Goal: Book appointment/travel/reservation

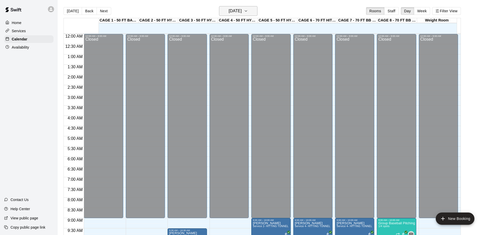
click at [248, 12] on icon "button" at bounding box center [246, 11] width 4 height 6
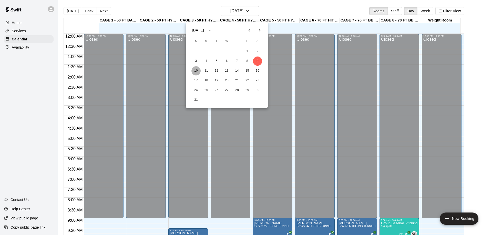
click at [194, 70] on button "10" at bounding box center [195, 70] width 9 height 9
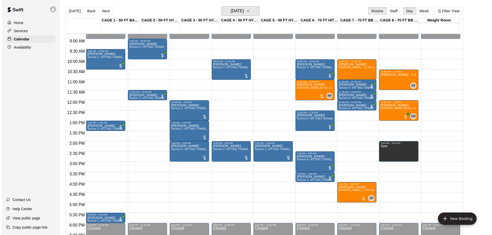
scroll to position [308, 0]
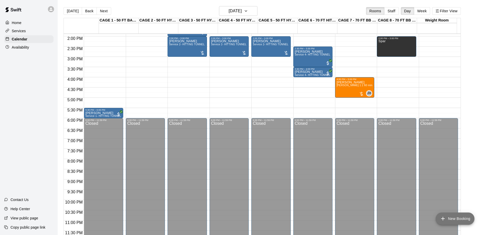
click at [440, 219] on button "New Booking" at bounding box center [455, 219] width 39 height 12
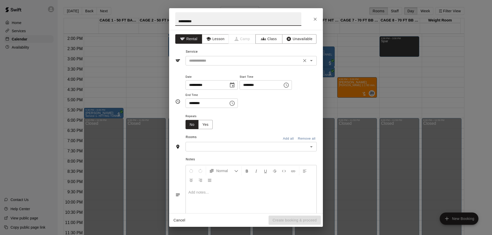
type input "**********"
click at [221, 64] on input "text" at bounding box center [243, 61] width 113 height 6
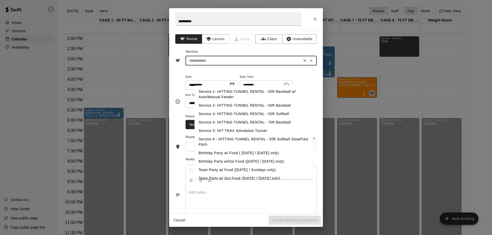
click at [232, 105] on li "Service 2- HITTING TUNNEL RENTAL - 50ft Baseball" at bounding box center [253, 105] width 118 height 8
type input "**********"
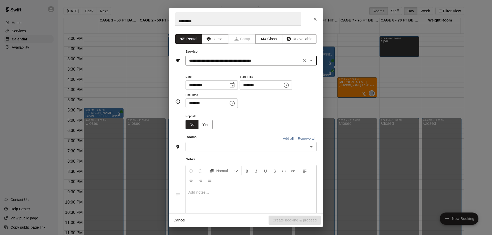
click at [240, 90] on input "********" at bounding box center [259, 84] width 39 height 9
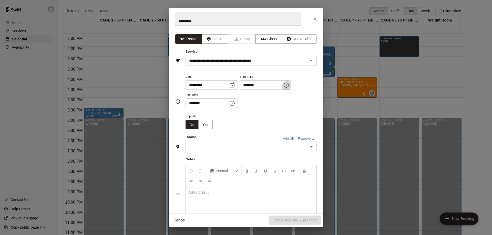
click at [283, 88] on icon "Choose time, selected time is 7:00 PM" at bounding box center [286, 85] width 6 height 6
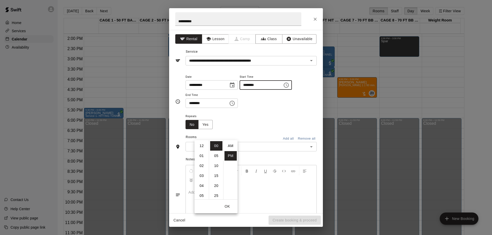
scroll to position [9, 0]
click at [201, 148] on li "05" at bounding box center [201, 146] width 12 height 9
type input "********"
click at [226, 208] on button "OK" at bounding box center [227, 206] width 16 height 9
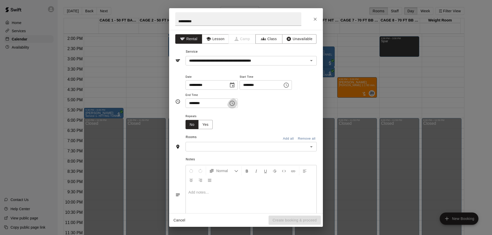
click at [233, 105] on icon "Choose time, selected time is 7:30 PM" at bounding box center [233, 103] width 2 height 2
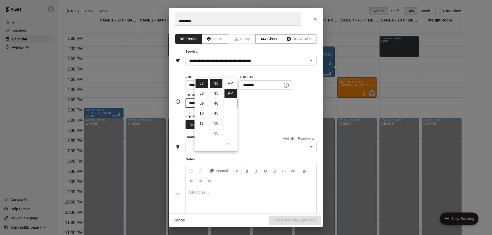
scroll to position [9, 0]
click at [204, 79] on li "07" at bounding box center [201, 83] width 12 height 9
click at [202, 79] on li "06" at bounding box center [201, 83] width 12 height 9
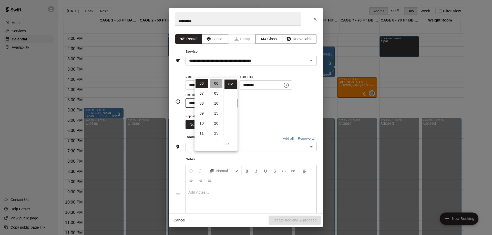
click at [218, 79] on li "00" at bounding box center [216, 83] width 12 height 9
type input "********"
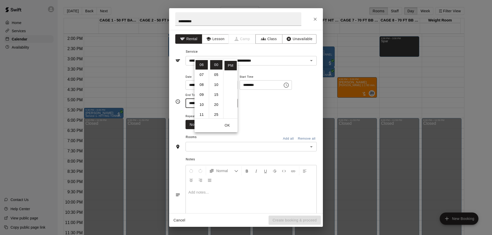
scroll to position [112, 0]
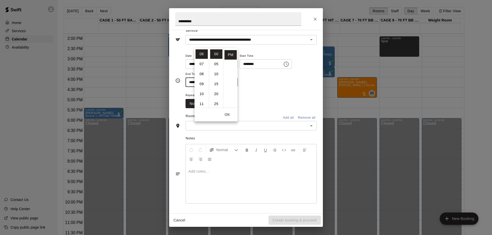
click at [227, 116] on button "OK" at bounding box center [227, 114] width 16 height 9
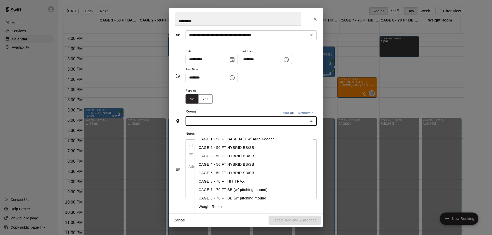
click at [206, 118] on input "text" at bounding box center [247, 121] width 120 height 6
click at [208, 169] on li "CAGE 5 - 50 FT HYBRID SB/BB" at bounding box center [253, 173] width 118 height 8
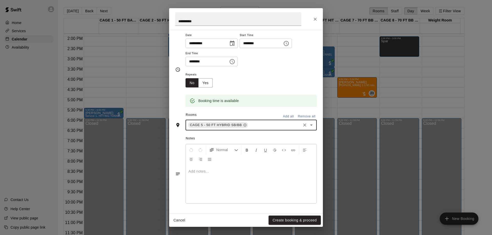
scroll to position [127, 0]
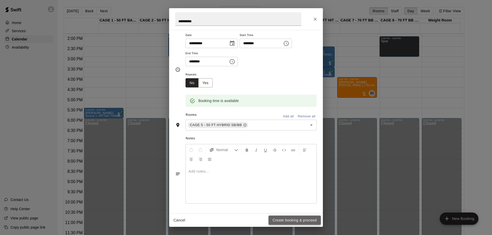
click at [274, 217] on button "Create booking & proceed" at bounding box center [294, 220] width 52 height 9
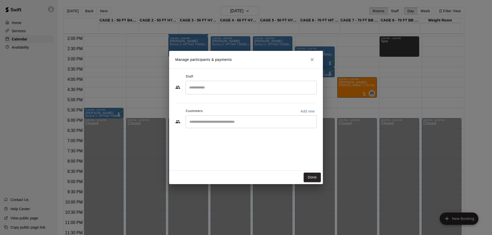
click at [207, 92] on input "Search staff" at bounding box center [251, 87] width 127 height 9
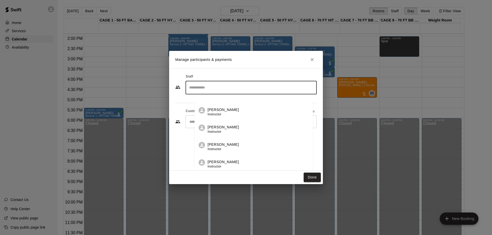
click at [230, 92] on input "Search staff" at bounding box center [251, 87] width 127 height 9
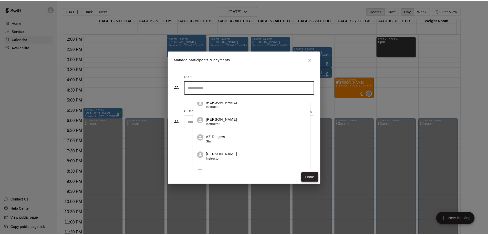
scroll to position [372, 0]
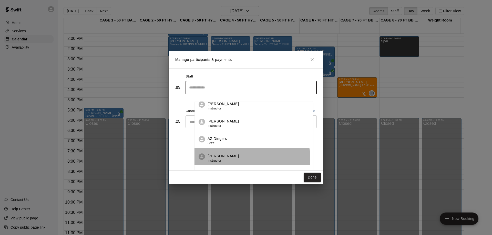
click at [229, 160] on div "[PERSON_NAME] Instructor" at bounding box center [222, 159] width 31 height 10
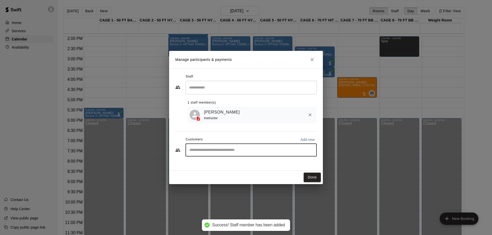
click at [210, 153] on input "Start typing to search customers..." at bounding box center [251, 150] width 127 height 5
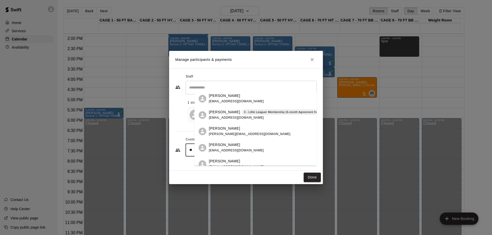
type input "*"
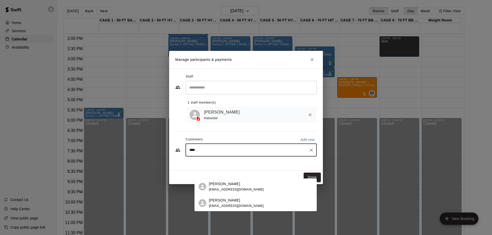
type input "*****"
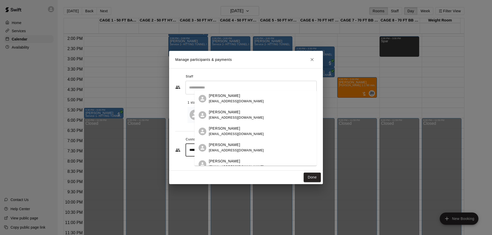
click at [224, 162] on p "[PERSON_NAME]" at bounding box center [224, 161] width 31 height 5
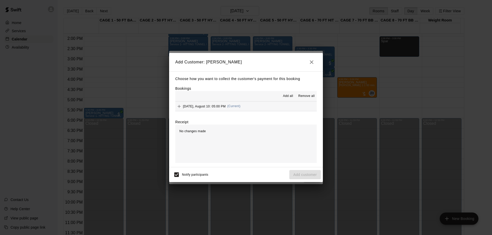
click at [282, 180] on div "Notify participants Add customer" at bounding box center [246, 175] width 150 height 11
click at [307, 206] on div "Add Customer: [PERSON_NAME] Choose how you want to collect the customer's payme…" at bounding box center [246, 117] width 492 height 235
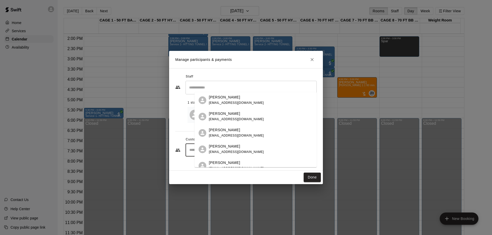
click at [225, 153] on input "Start typing to search customers..." at bounding box center [251, 150] width 127 height 5
click at [310, 182] on button "Done" at bounding box center [312, 177] width 17 height 9
